Goal: Transaction & Acquisition: Subscribe to service/newsletter

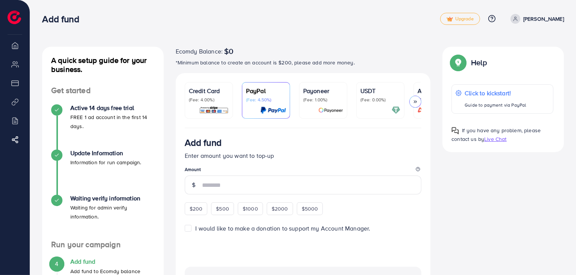
click at [269, 62] on p "*Minimum balance to create an account is $200, please add more money." at bounding box center [303, 62] width 255 height 9
click at [365, 100] on p "(Fee: 0.00%)" at bounding box center [380, 100] width 40 height 6
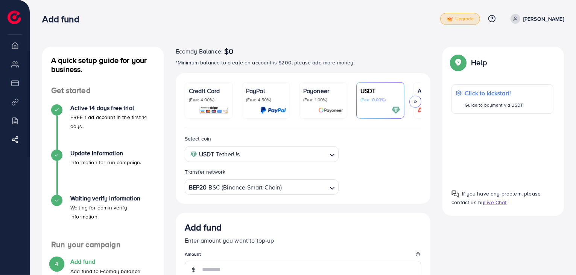
click at [467, 20] on span "Upgrade" at bounding box center [460, 19] width 27 height 6
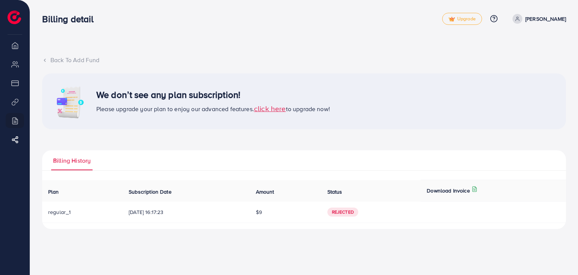
click at [277, 107] on span "click here" at bounding box center [270, 108] width 32 height 10
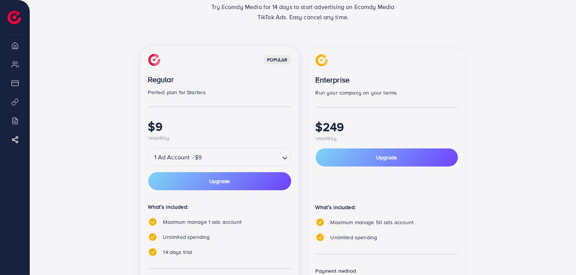
scroll to position [113, 0]
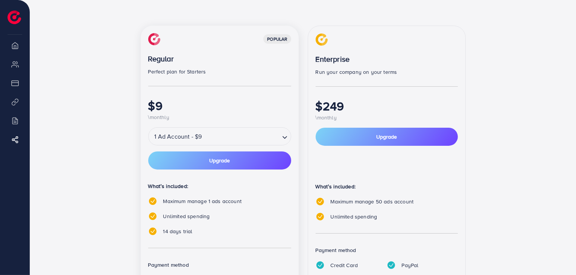
click at [284, 137] on polyline "Search for option" at bounding box center [285, 137] width 4 height 2
click at [284, 137] on icon "Search for option" at bounding box center [285, 138] width 8 height 8
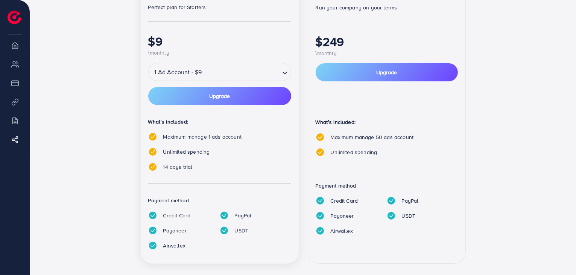
scroll to position [187, 0]
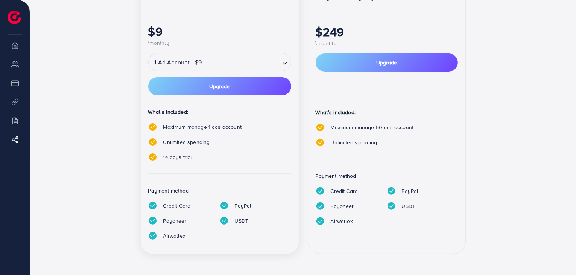
click at [272, 61] on input "Search for option" at bounding box center [241, 62] width 75 height 13
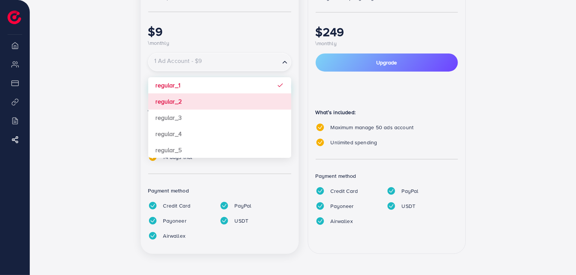
click at [247, 101] on div "popular Regular Perfect plan for Starters $9 \monthly 1 Ad Account - $9 Loading…" at bounding box center [220, 102] width 158 height 303
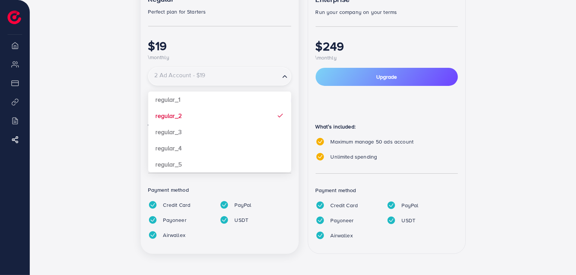
click at [257, 78] on input "Search for option" at bounding box center [214, 76] width 130 height 13
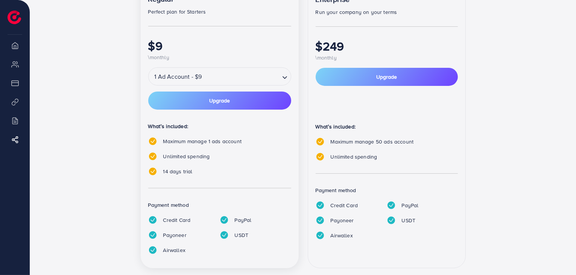
click at [247, 96] on div "popular Regular Perfect plan for Starters $9 \monthly 1 Ad Account - $9 Loading…" at bounding box center [220, 117] width 158 height 303
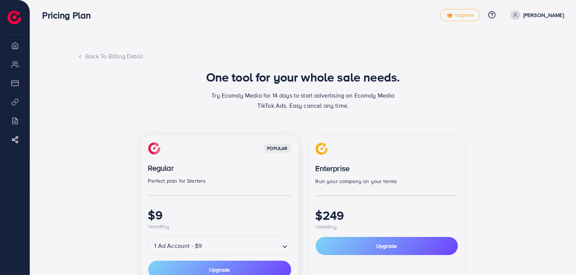
scroll to position [0, 0]
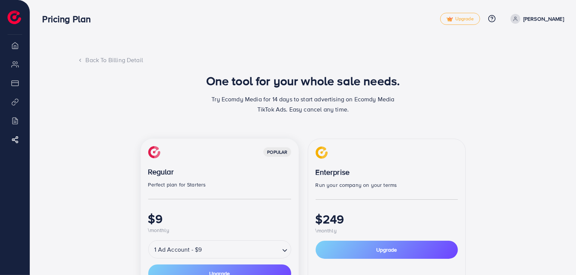
drag, startPoint x: 212, startPoint y: 97, endPoint x: 356, endPoint y: 108, distance: 144.2
click at [356, 108] on p "Try Ecomdy Media for 14 days to start advertising on Ecomdy Media TikTok Ads. E…" at bounding box center [303, 104] width 188 height 20
drag, startPoint x: 356, startPoint y: 108, endPoint x: 212, endPoint y: 99, distance: 144.0
click at [212, 99] on p "Try Ecomdy Media for 14 days to start advertising on Ecomdy Media TikTok Ads. E…" at bounding box center [303, 104] width 188 height 20
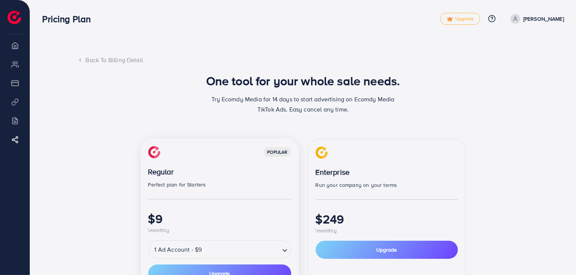
click at [212, 99] on p "Try Ecomdy Media for 14 days to start advertising on Ecomdy Media TikTok Ads. E…" at bounding box center [303, 104] width 188 height 20
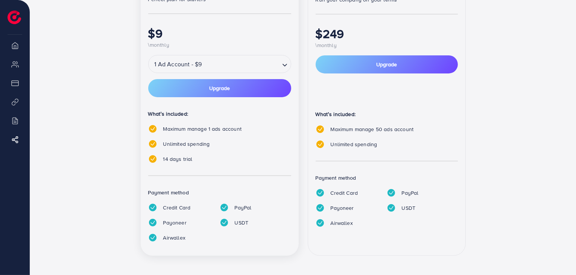
scroll to position [187, 0]
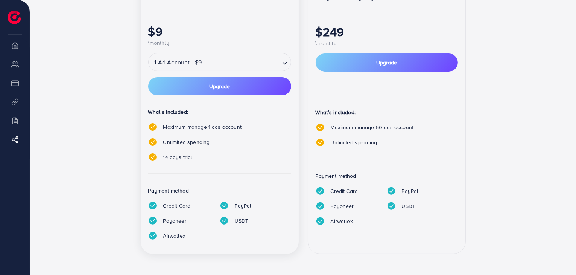
click at [14, 62] on li "My ad accounts" at bounding box center [15, 63] width 30 height 15
click at [15, 47] on li "Overview" at bounding box center [15, 45] width 30 height 15
click at [14, 84] on li "Payment" at bounding box center [15, 82] width 30 height 15
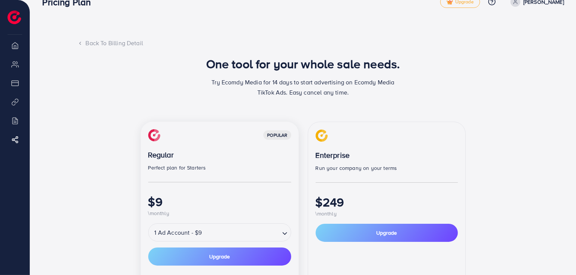
scroll to position [0, 0]
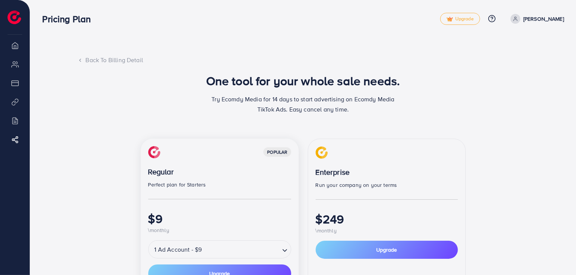
click at [100, 61] on div "Back To Billing Detail" at bounding box center [304, 60] width 452 height 9
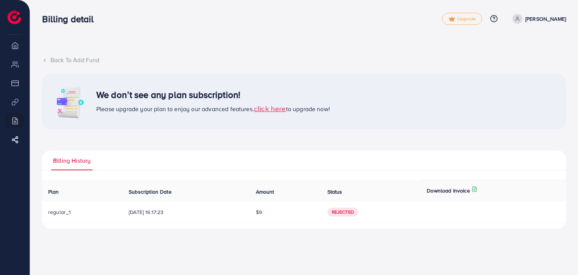
click at [66, 56] on div "Back To Add Fund" at bounding box center [304, 60] width 524 height 9
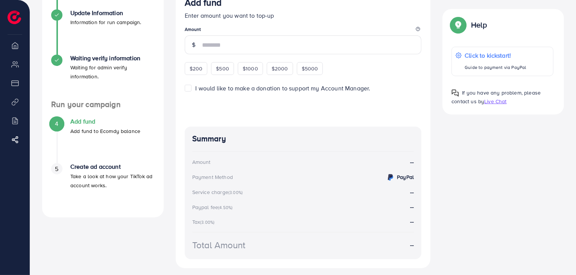
scroll to position [35, 0]
